Goal: Information Seeking & Learning: Learn about a topic

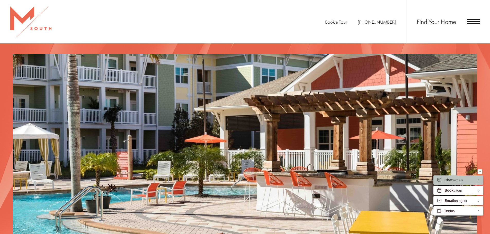
scroll to position [817, 0]
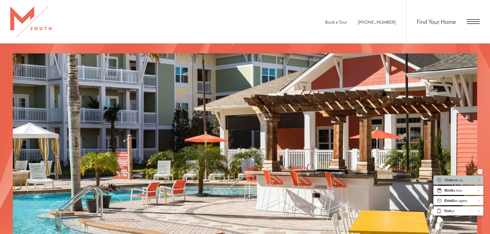
click at [472, 20] on span "Open Menu" at bounding box center [473, 19] width 13 height 1
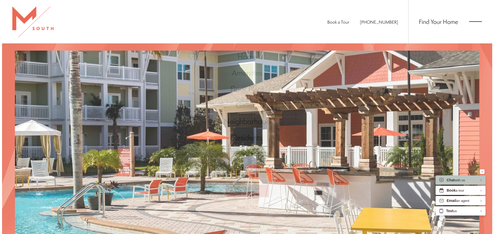
scroll to position [0, 0]
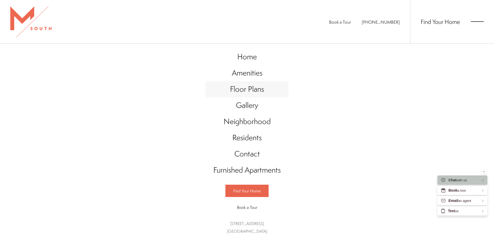
click at [250, 88] on span "Floor Plans" at bounding box center [247, 89] width 34 height 11
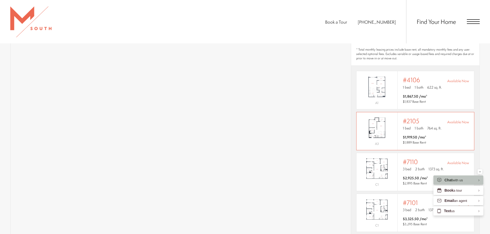
scroll to position [386, 0]
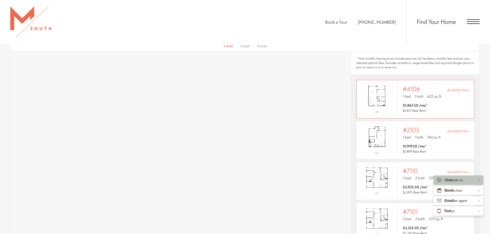
click at [375, 89] on img "View #4106" at bounding box center [376, 96] width 41 height 26
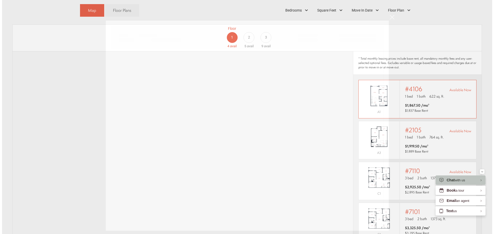
scroll to position [0, 0]
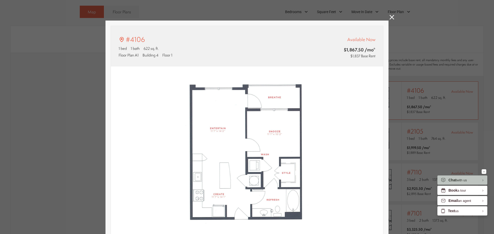
type input "**********"
click at [389, 17] on icon at bounding box center [391, 17] width 5 height 5
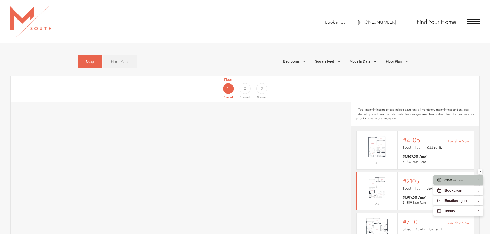
scroll to position [334, 0]
click at [226, 82] on div "Floor 1 4 avail Floor 2 5 avail Floor 3 9 avail" at bounding box center [454, 88] width 469 height 23
click at [246, 84] on div "2" at bounding box center [244, 89] width 11 height 11
click at [261, 84] on div "3" at bounding box center [261, 89] width 11 height 11
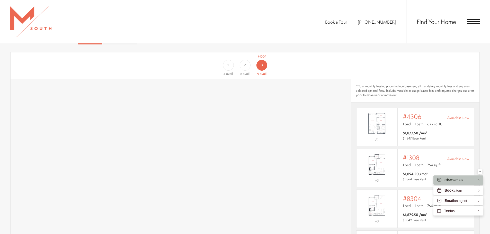
scroll to position [357, 0]
click at [242, 61] on div "2" at bounding box center [244, 65] width 11 height 11
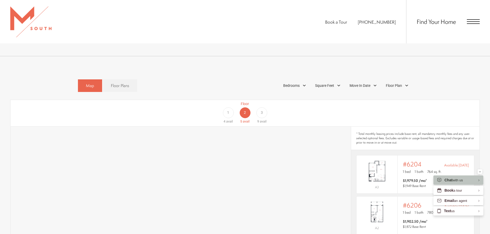
scroll to position [306, 0]
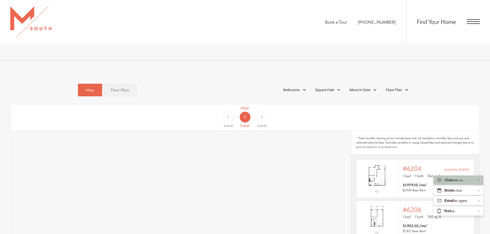
click at [227, 112] on div "1" at bounding box center [228, 117] width 11 height 11
click at [262, 114] on span "3" at bounding box center [262, 116] width 2 height 5
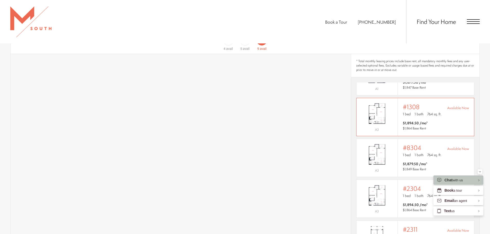
scroll to position [0, 0]
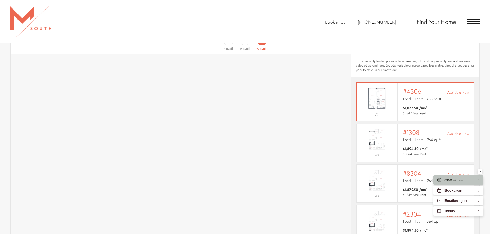
click at [378, 92] on img "View #4306" at bounding box center [376, 99] width 41 height 26
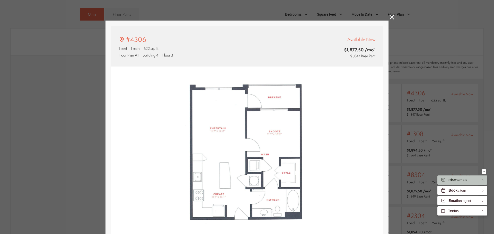
type input "**********"
click at [389, 17] on icon at bounding box center [391, 17] width 5 height 5
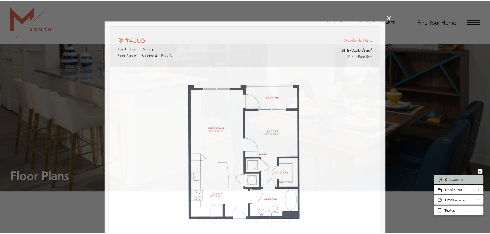
scroll to position [383, 0]
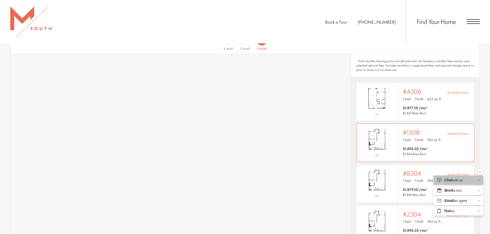
click at [434, 129] on div "#1308 Available Now" at bounding box center [436, 132] width 66 height 7
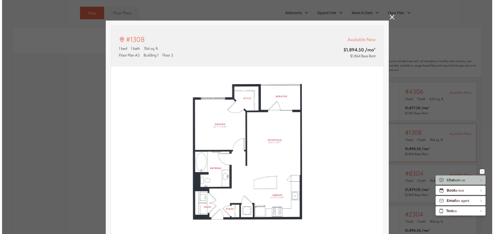
scroll to position [0, 0]
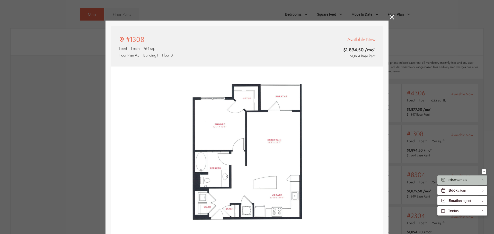
type input "**********"
click at [390, 18] on icon at bounding box center [391, 17] width 5 height 5
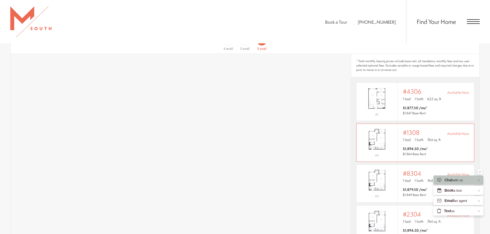
scroll to position [26, 0]
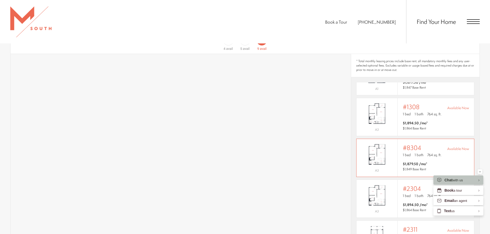
click at [425, 144] on div "#8304 Available Now" at bounding box center [436, 147] width 66 height 7
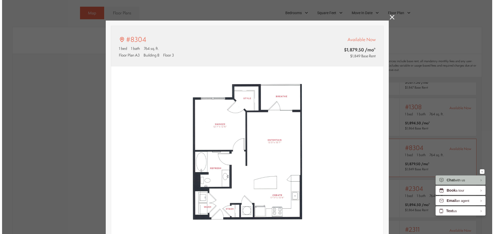
scroll to position [0, 0]
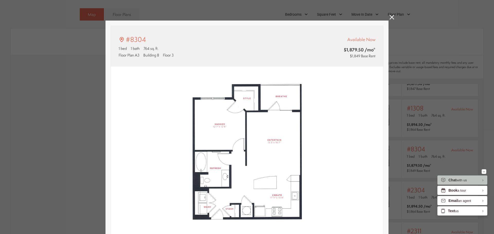
type input "**********"
drag, startPoint x: 319, startPoint y: 84, endPoint x: 326, endPoint y: 71, distance: 14.8
click at [326, 71] on img at bounding box center [247, 152] width 272 height 171
click at [328, 82] on img at bounding box center [247, 152] width 272 height 171
click at [389, 16] on icon at bounding box center [391, 17] width 5 height 5
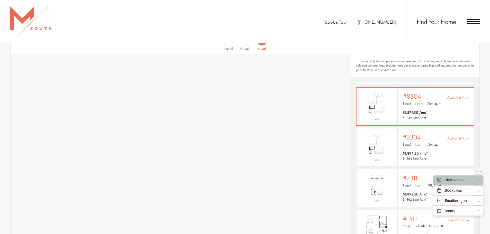
scroll to position [103, 0]
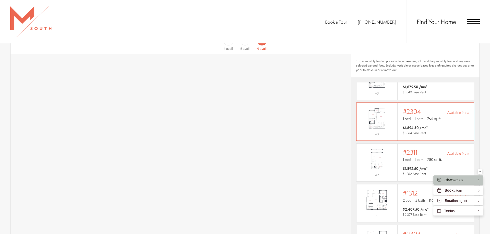
drag, startPoint x: 420, startPoint y: 114, endPoint x: 412, endPoint y: 114, distance: 7.5
click at [412, 116] on div "1 bed 1 bath 764 sq. ft." at bounding box center [436, 119] width 66 height 6
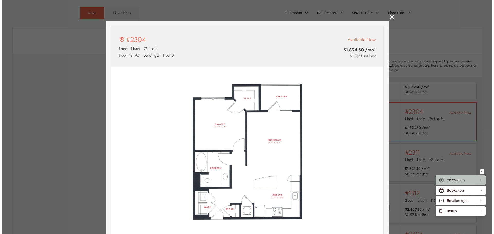
scroll to position [0, 0]
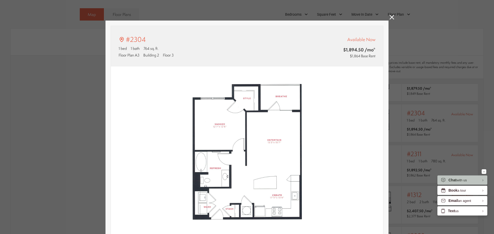
type input "**********"
drag, startPoint x: 315, startPoint y: 77, endPoint x: 312, endPoint y: 71, distance: 6.3
click at [312, 71] on img at bounding box center [247, 152] width 272 height 171
drag, startPoint x: 312, startPoint y: 71, endPoint x: 318, endPoint y: 59, distance: 13.5
click at [318, 59] on div "#2304 1 bed 1 bath 764 sq. ft. Floor Plan A3 Building 2 Floor 3 Available Now $…" at bounding box center [247, 46] width 272 height 41
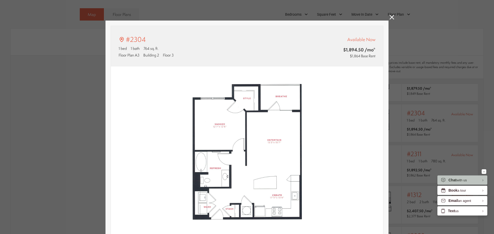
click at [389, 18] on icon at bounding box center [391, 17] width 5 height 5
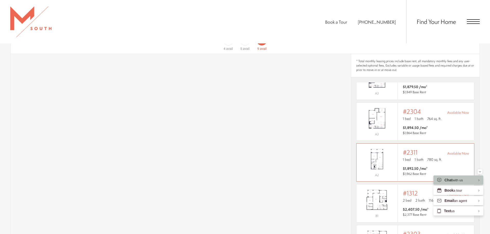
scroll to position [129, 0]
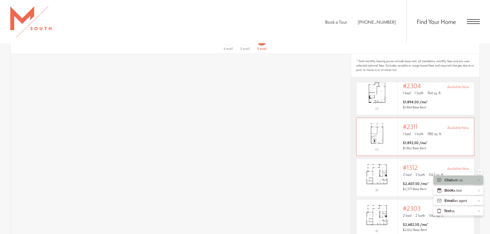
click at [426, 123] on div "#2311 Available Now" at bounding box center [436, 126] width 66 height 7
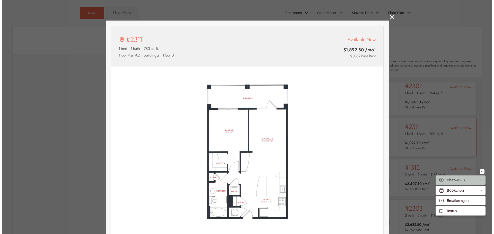
scroll to position [0, 0]
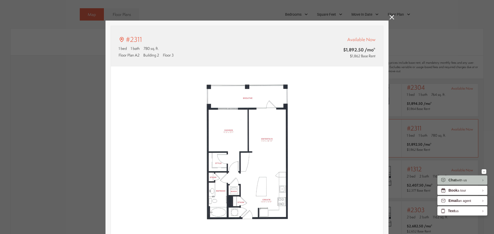
type input "**********"
drag, startPoint x: 317, startPoint y: 91, endPoint x: 308, endPoint y: 117, distance: 27.2
click at [308, 118] on img at bounding box center [247, 152] width 272 height 171
click at [391, 17] on icon at bounding box center [391, 17] width 5 height 5
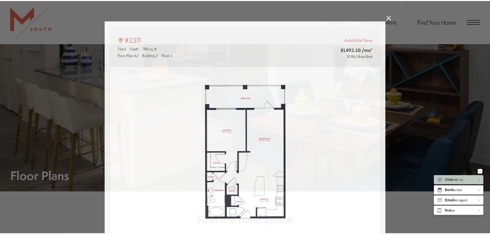
scroll to position [383, 0]
